Goal: Communication & Community: Answer question/provide support

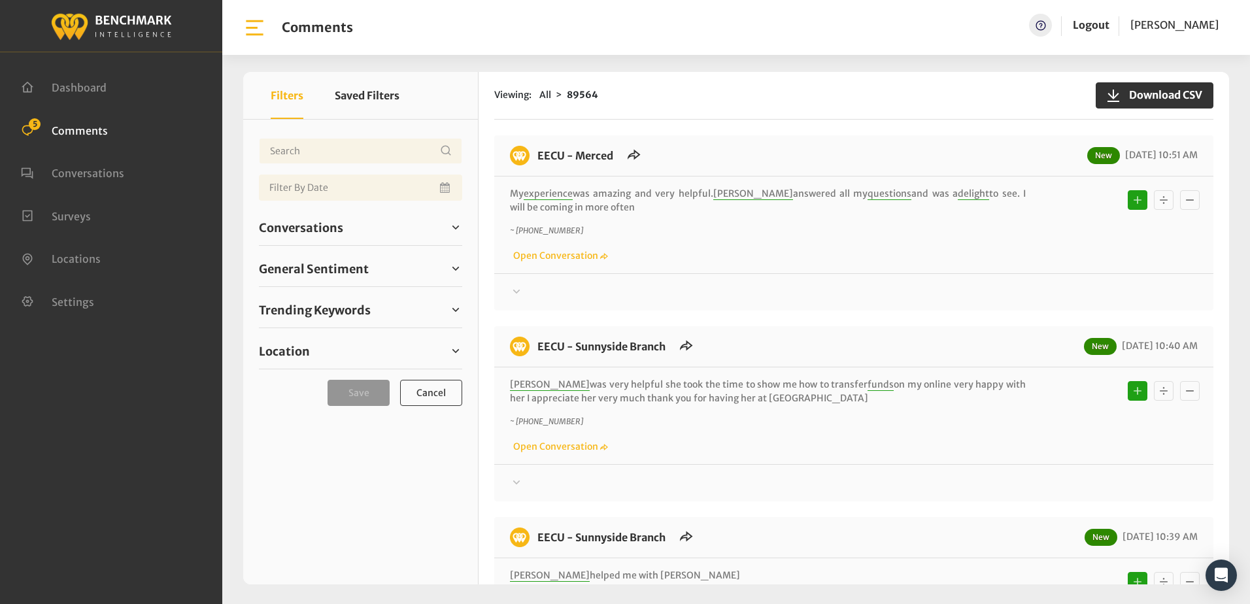
scroll to position [654, 0]
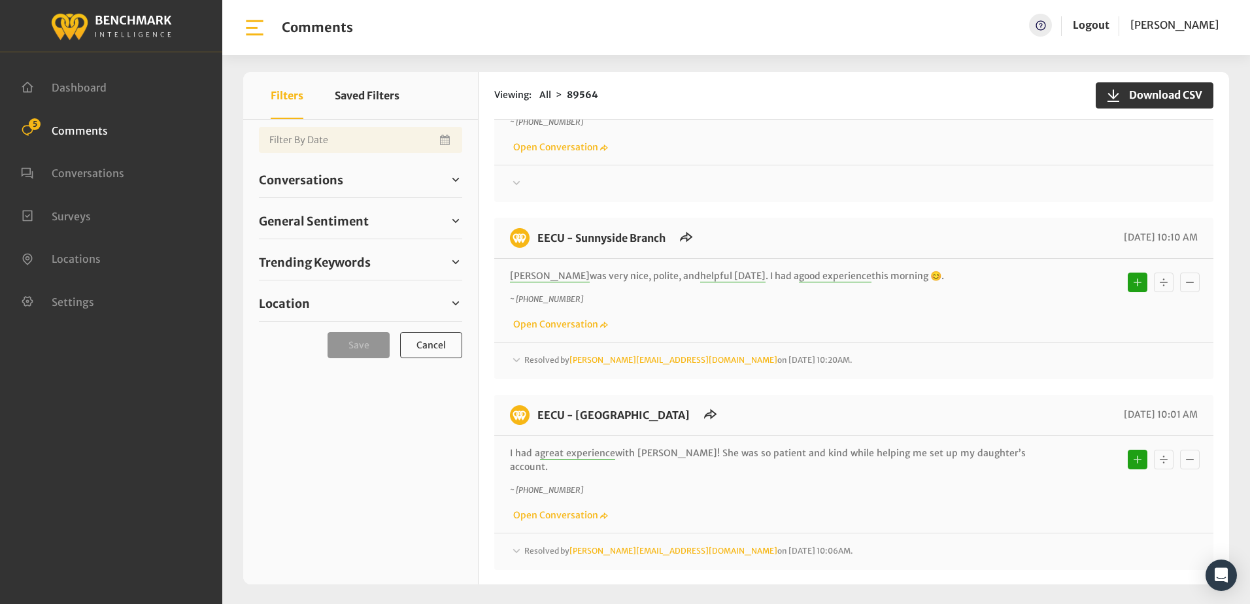
click at [742, 178] on div at bounding box center [854, 184] width 688 height 16
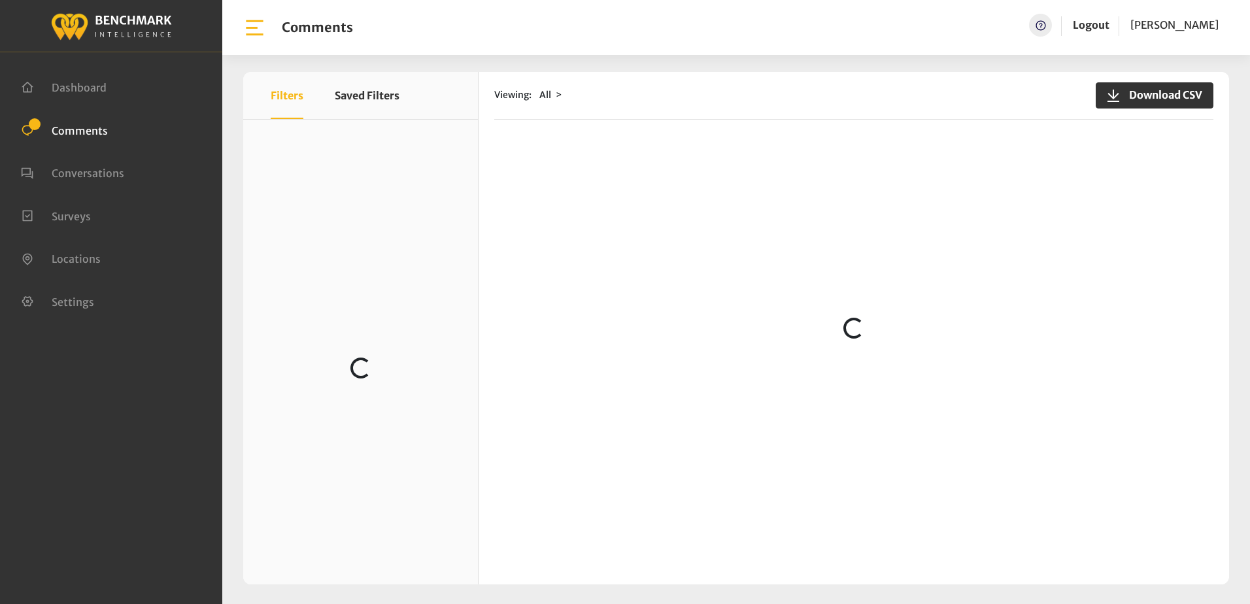
scroll to position [131, 0]
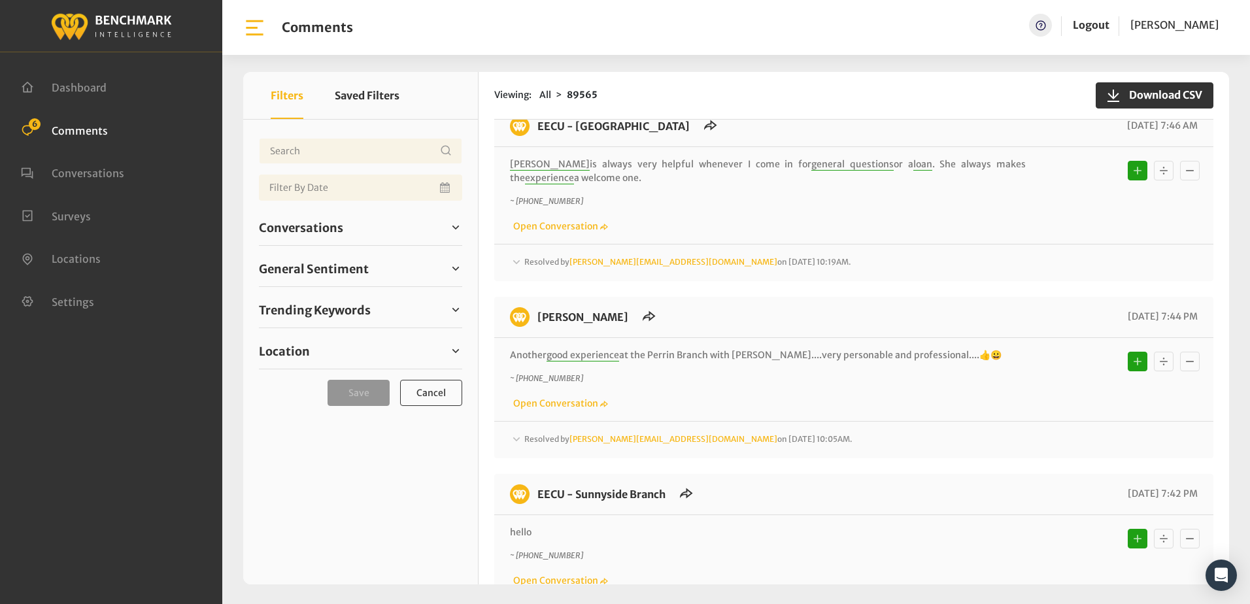
scroll to position [2397, 0]
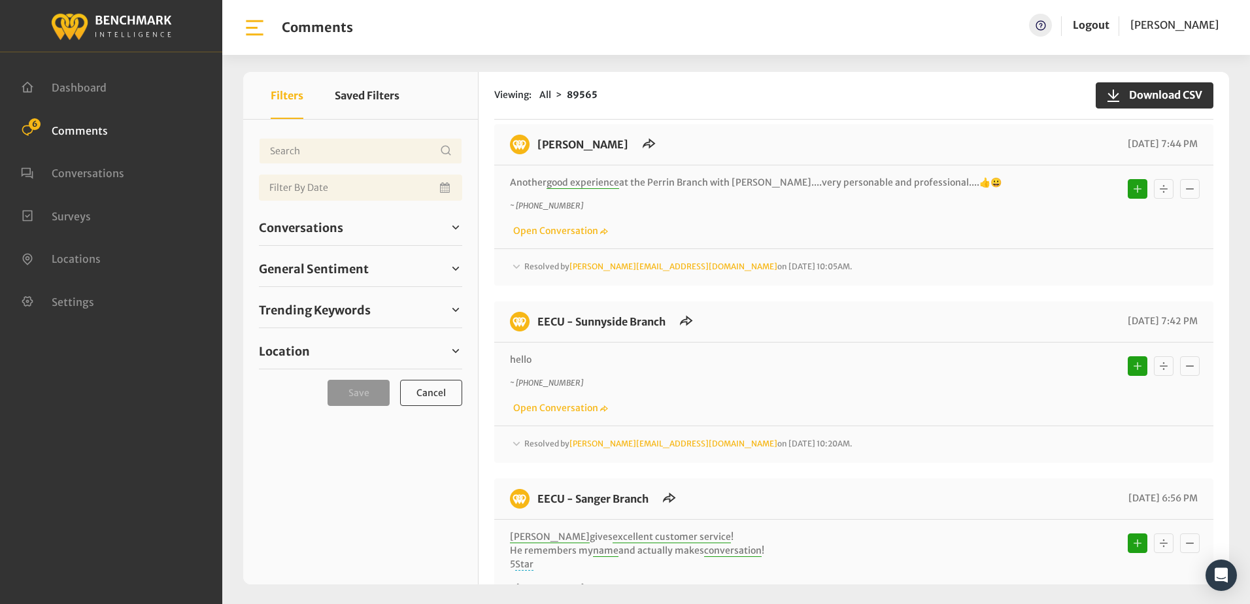
click at [513, 441] on icon at bounding box center [516, 444] width 13 height 16
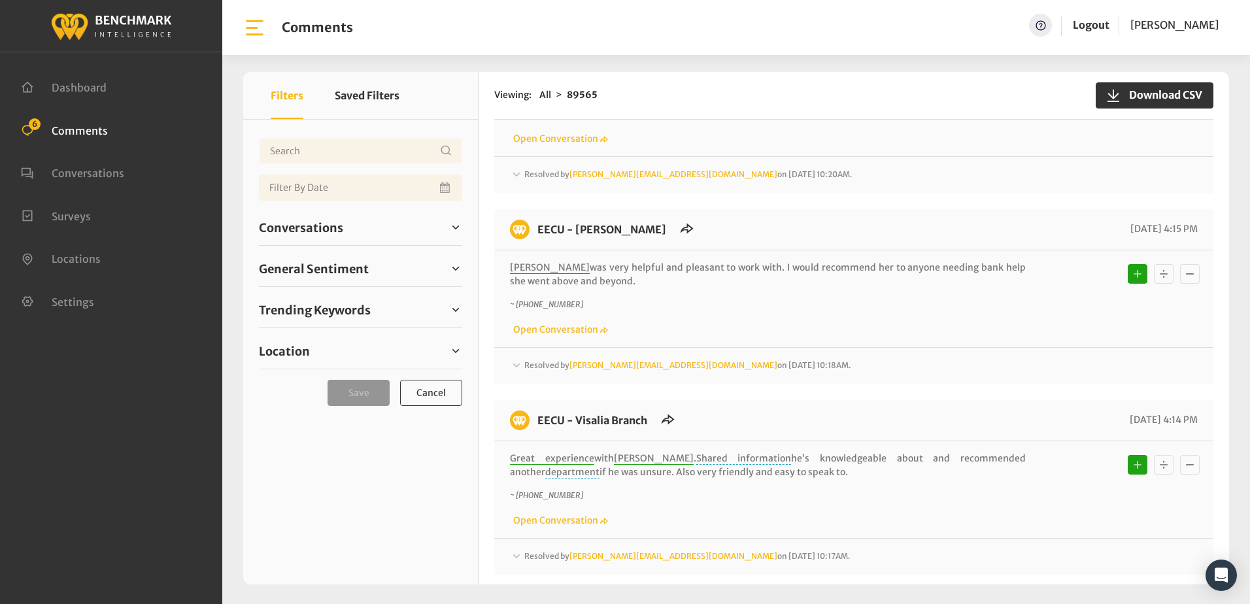
scroll to position [4163, 0]
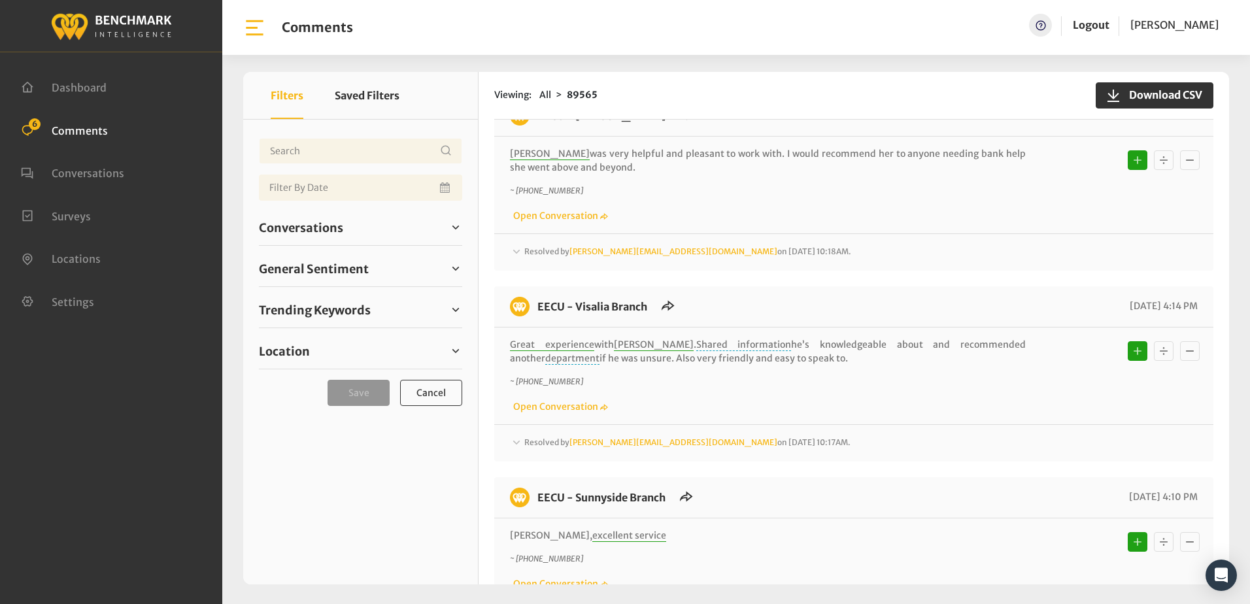
click at [774, 185] on p "~ +12099960015" at bounding box center [768, 191] width 516 height 12
